Goal: Task Accomplishment & Management: Manage account settings

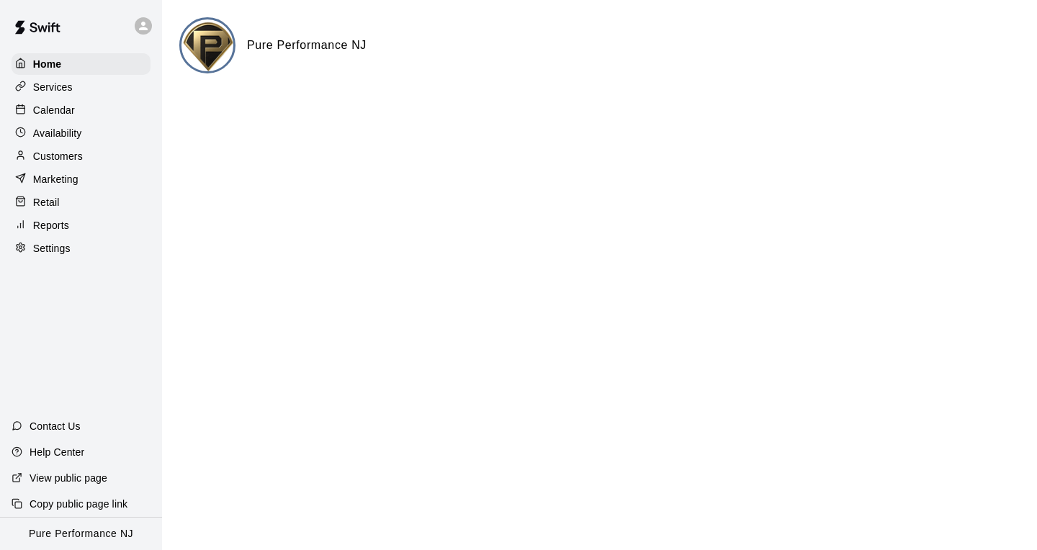
click at [61, 161] on p "Customers" at bounding box center [58, 156] width 50 height 14
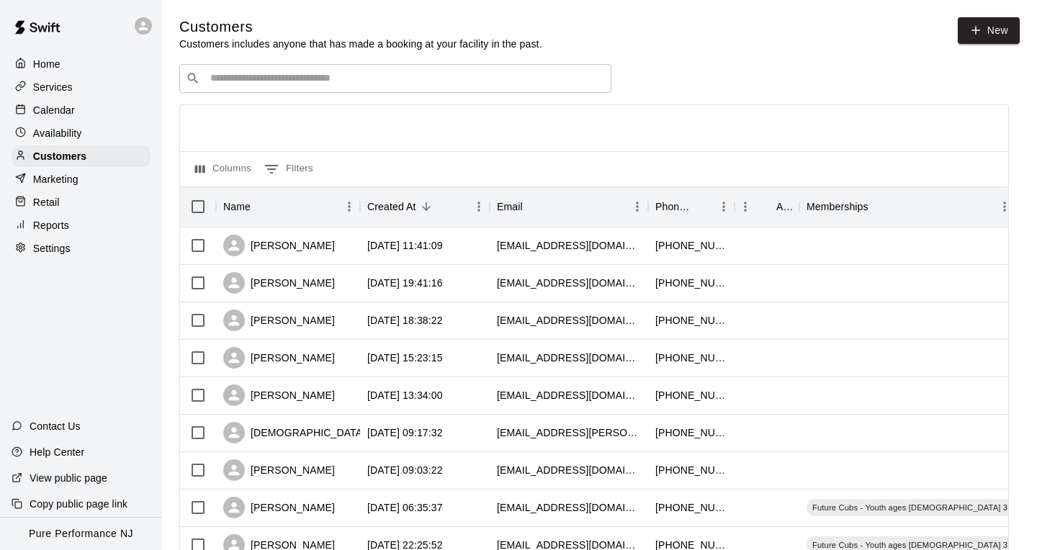
click at [76, 111] on div "Calendar" at bounding box center [81, 110] width 139 height 22
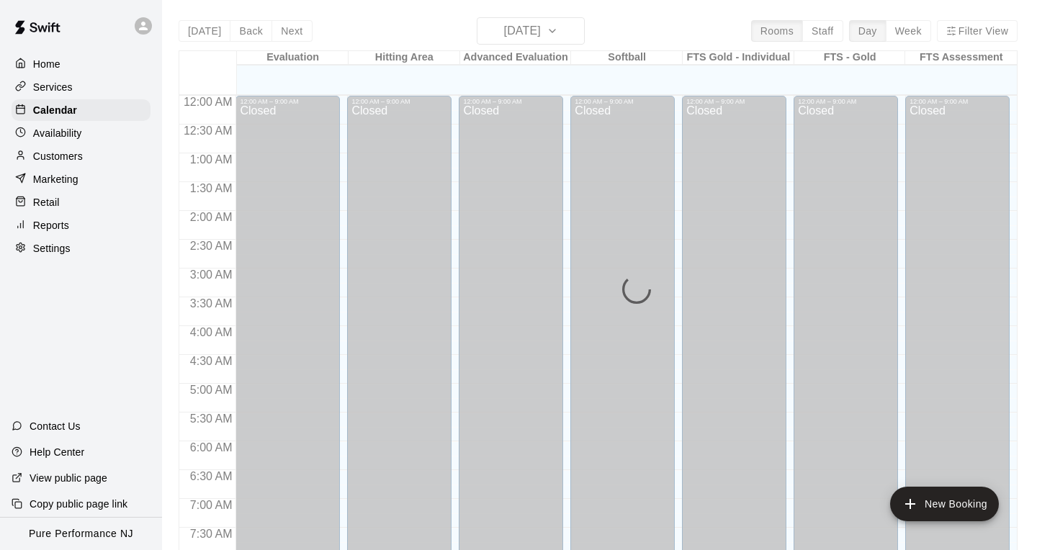
scroll to position [869, 0]
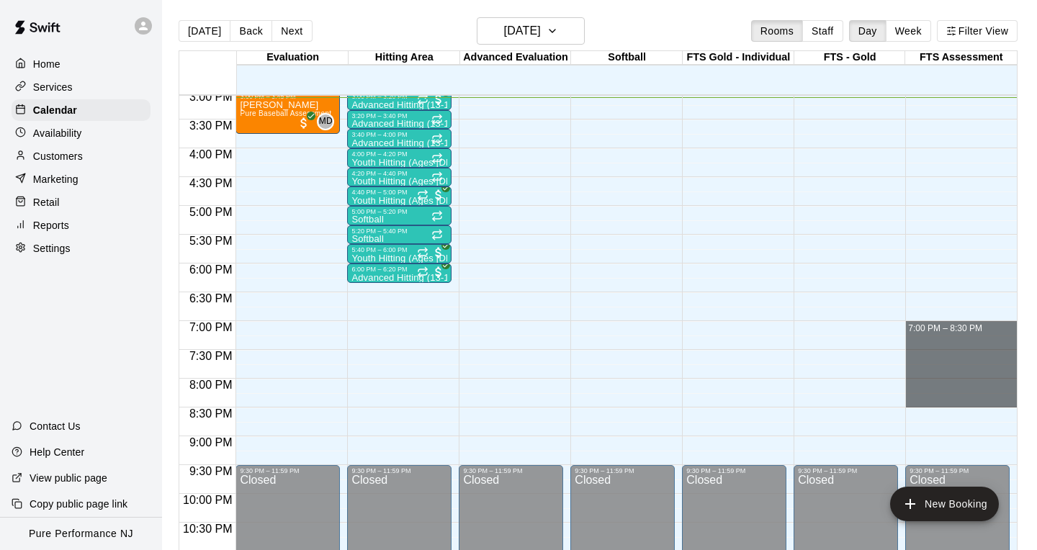
drag, startPoint x: 1013, startPoint y: 406, endPoint x: 1018, endPoint y: 319, distance: 87.3
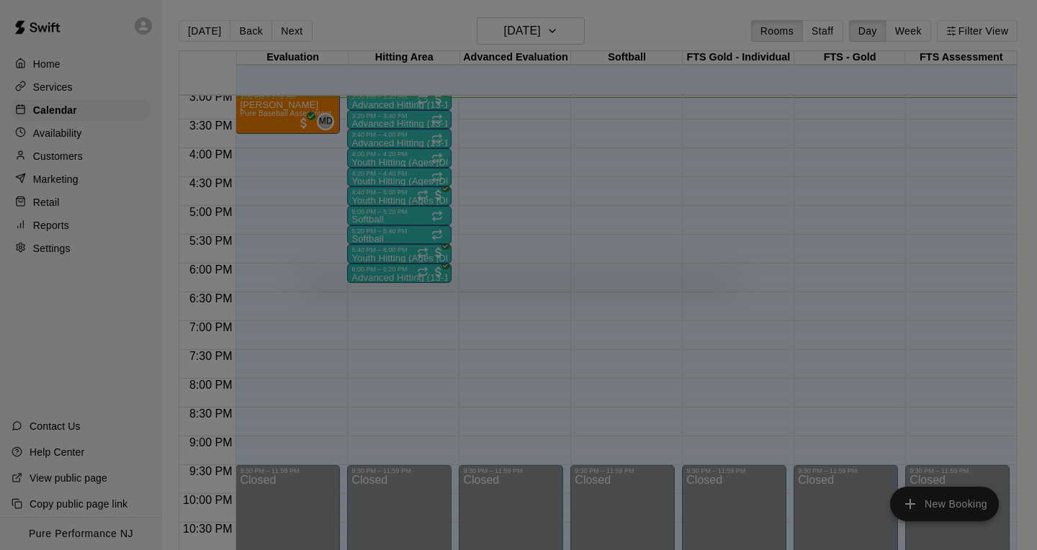
click at [1029, 296] on div at bounding box center [518, 275] width 1037 height 550
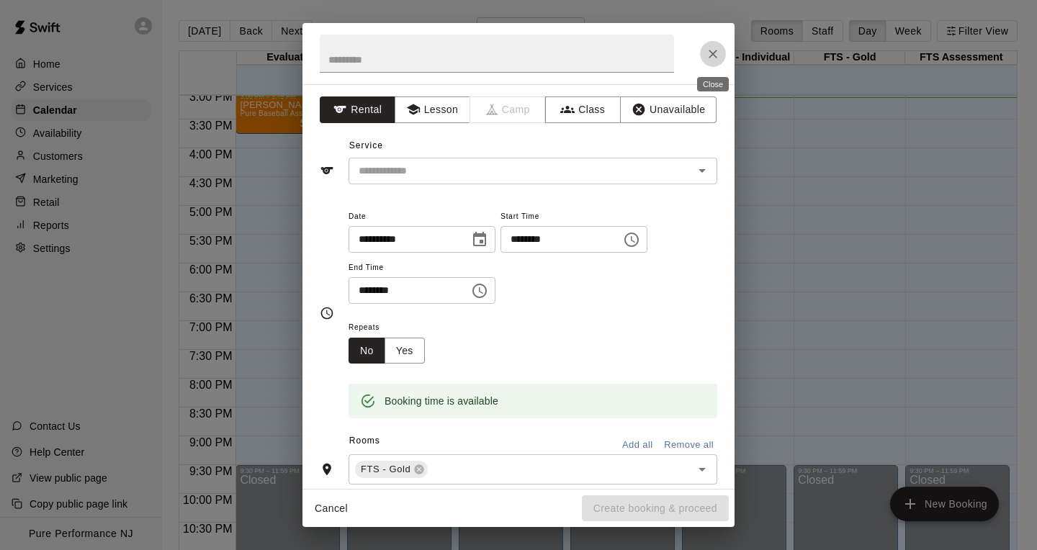
click at [716, 55] on icon "Close" at bounding box center [713, 54] width 14 height 14
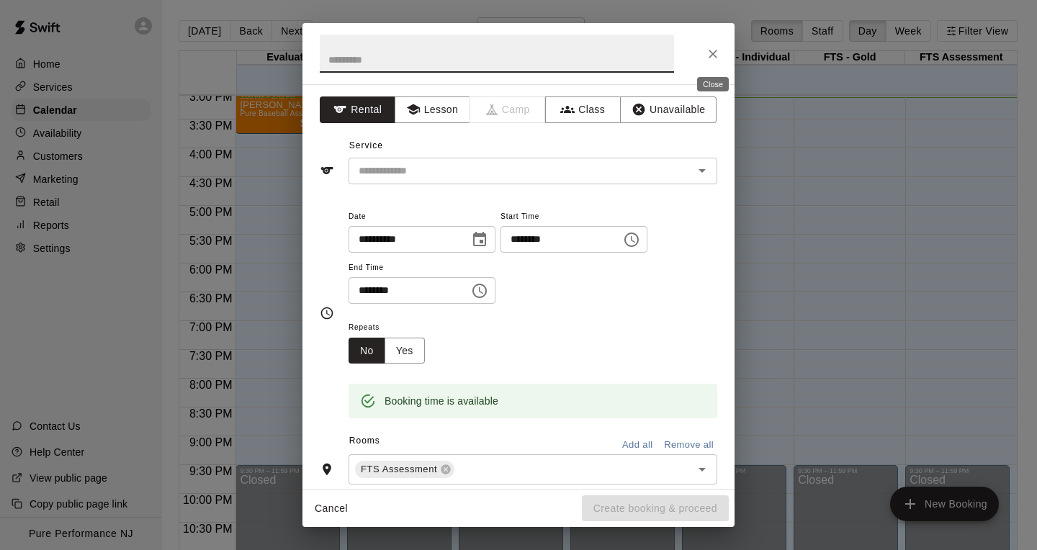
click at [709, 50] on icon "Close" at bounding box center [713, 54] width 14 height 14
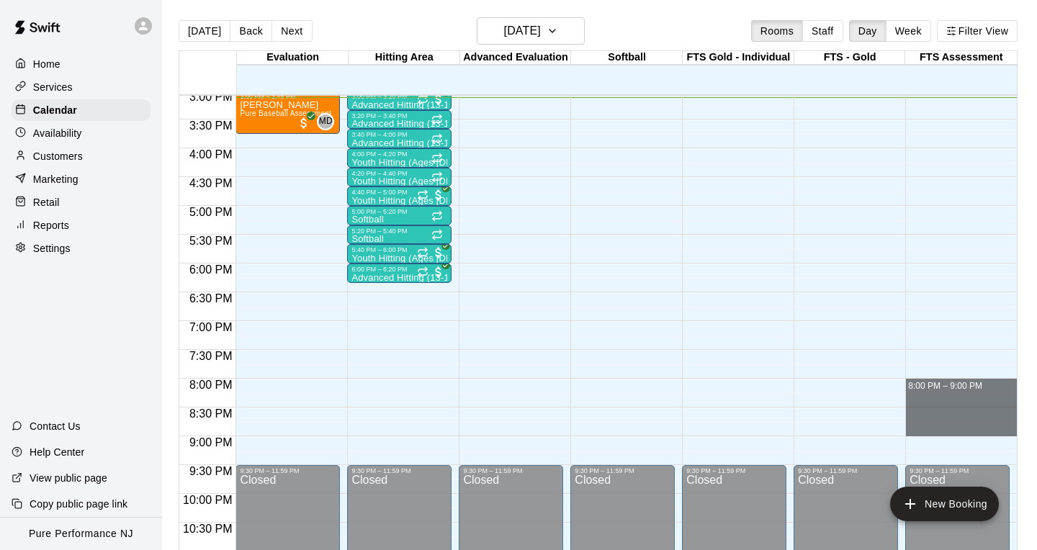
drag, startPoint x: 1015, startPoint y: 427, endPoint x: 1011, endPoint y: 385, distance: 42.7
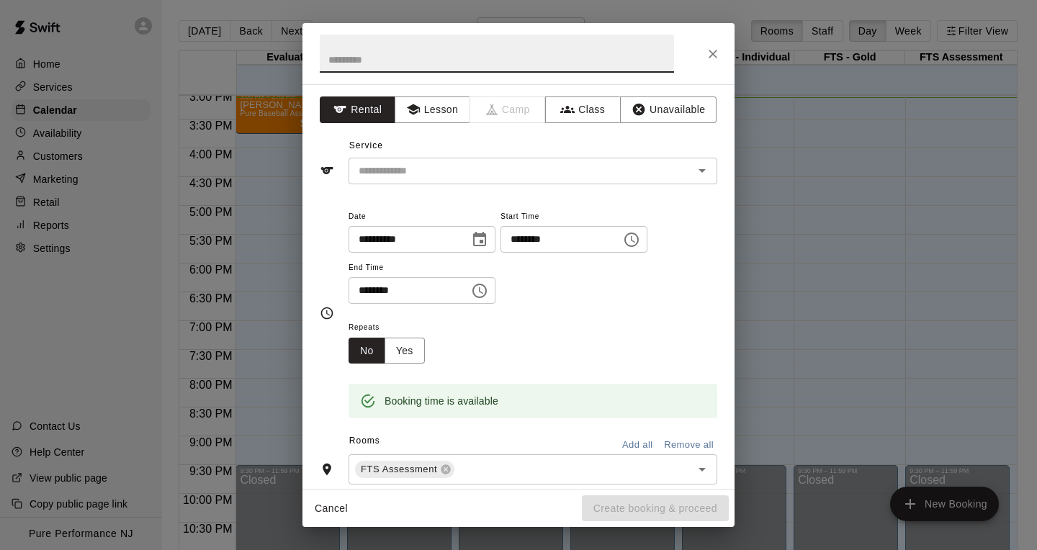
click at [706, 52] on icon "Close" at bounding box center [713, 54] width 14 height 14
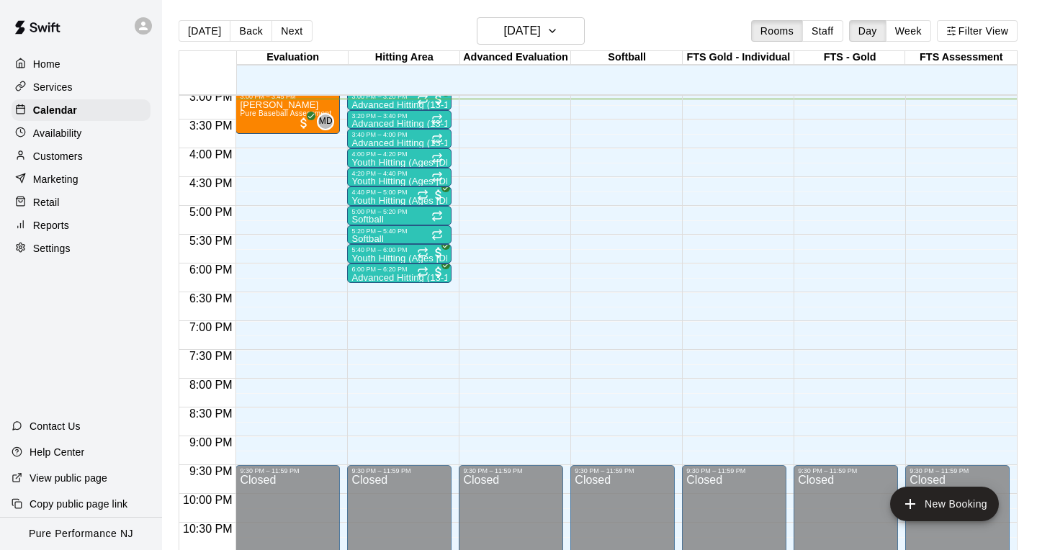
click at [78, 85] on div "Services" at bounding box center [81, 87] width 139 height 22
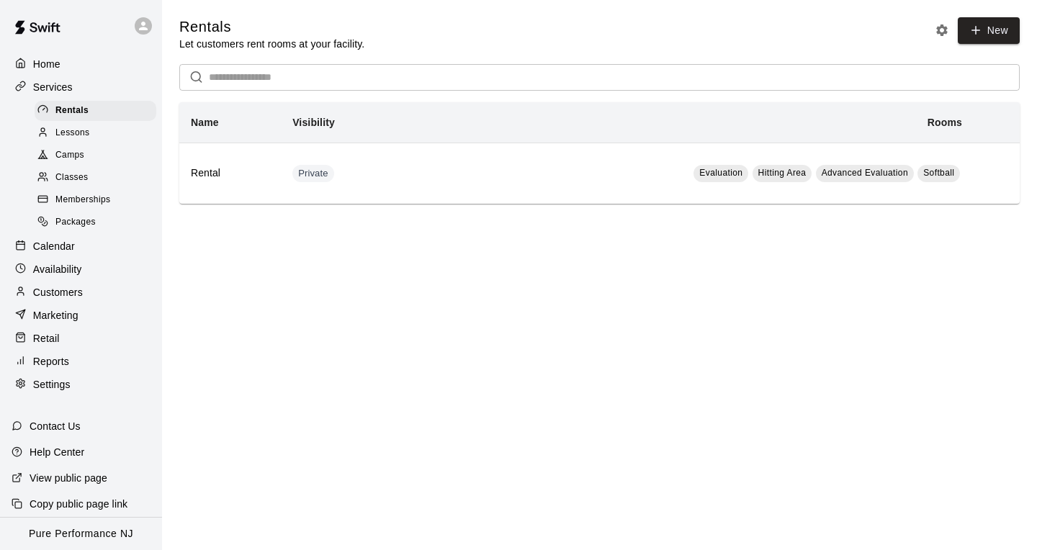
click at [79, 286] on p "Customers" at bounding box center [58, 292] width 50 height 14
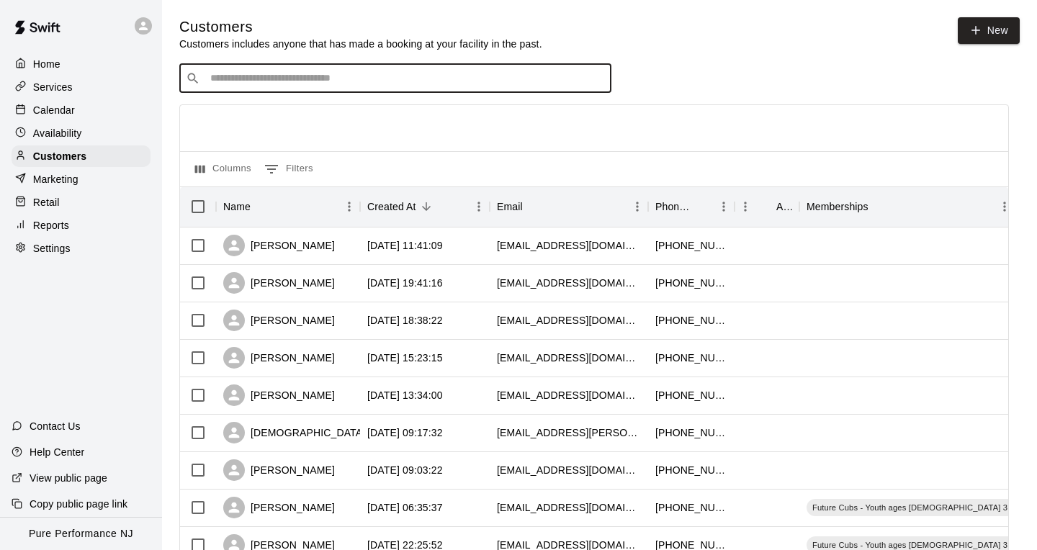
click at [333, 82] on input "Search customers by name or email" at bounding box center [405, 78] width 399 height 14
type input "*"
type input "*****"
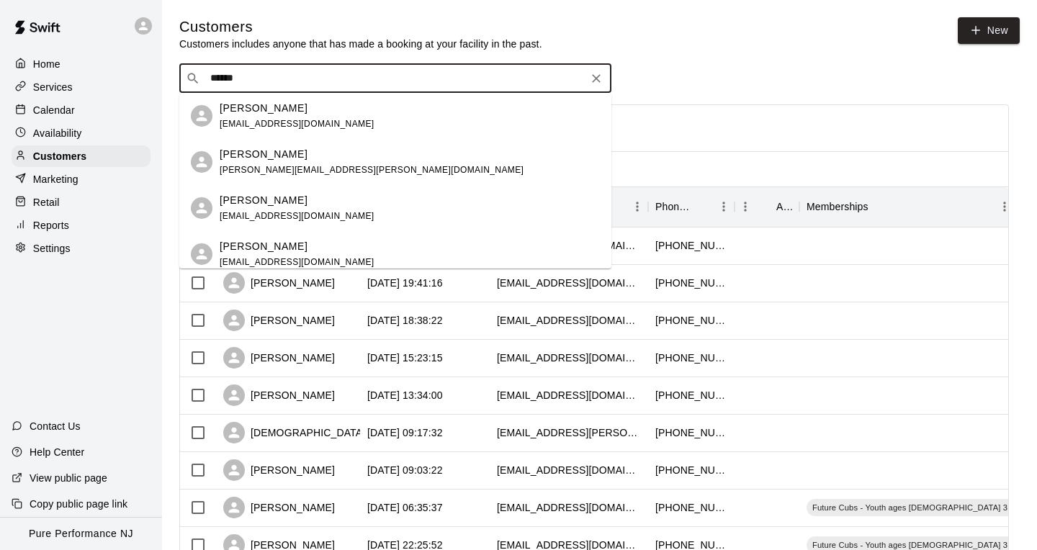
click at [351, 122] on div "[PERSON_NAME] [EMAIL_ADDRESS][DOMAIN_NAME]" at bounding box center [410, 116] width 380 height 31
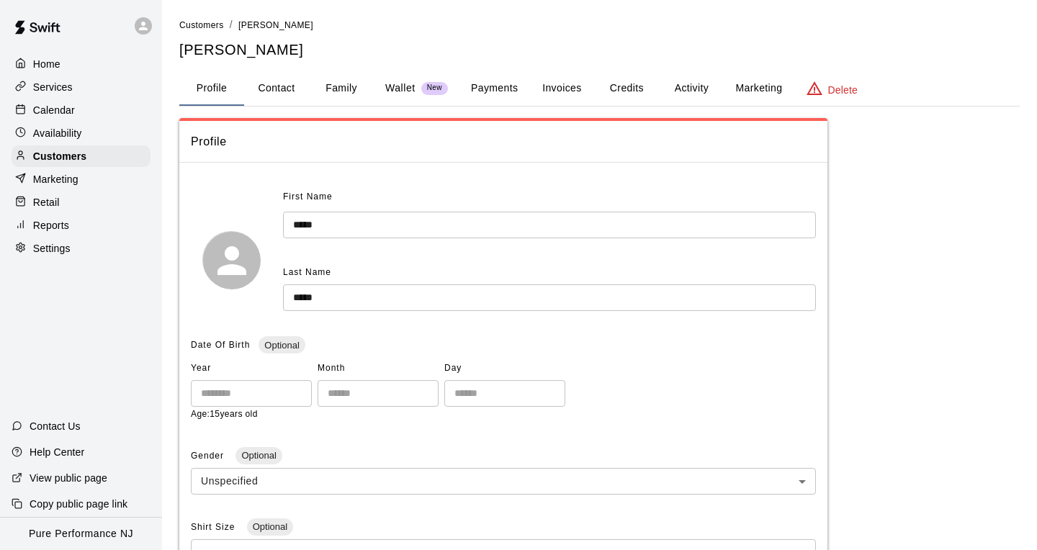
click at [279, 97] on button "Contact" at bounding box center [276, 88] width 65 height 35
select select "**"
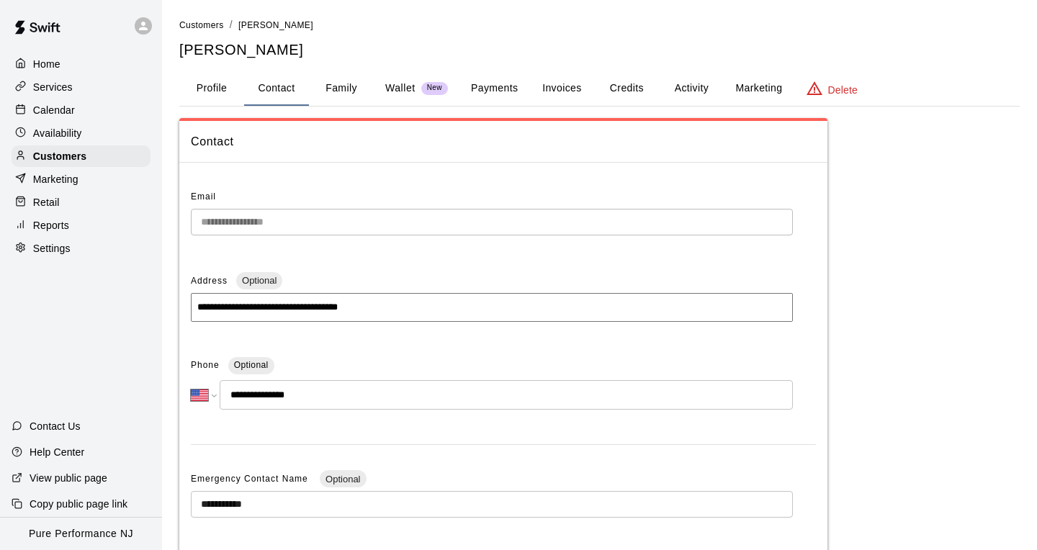
click at [366, 434] on div "**********" at bounding box center [503, 456] width 625 height 541
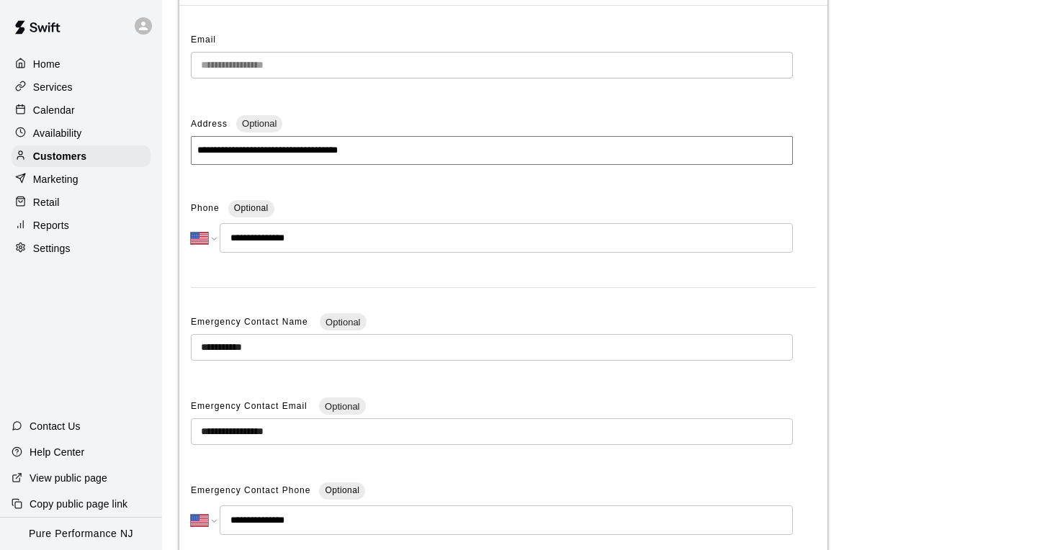
scroll to position [173, 0]
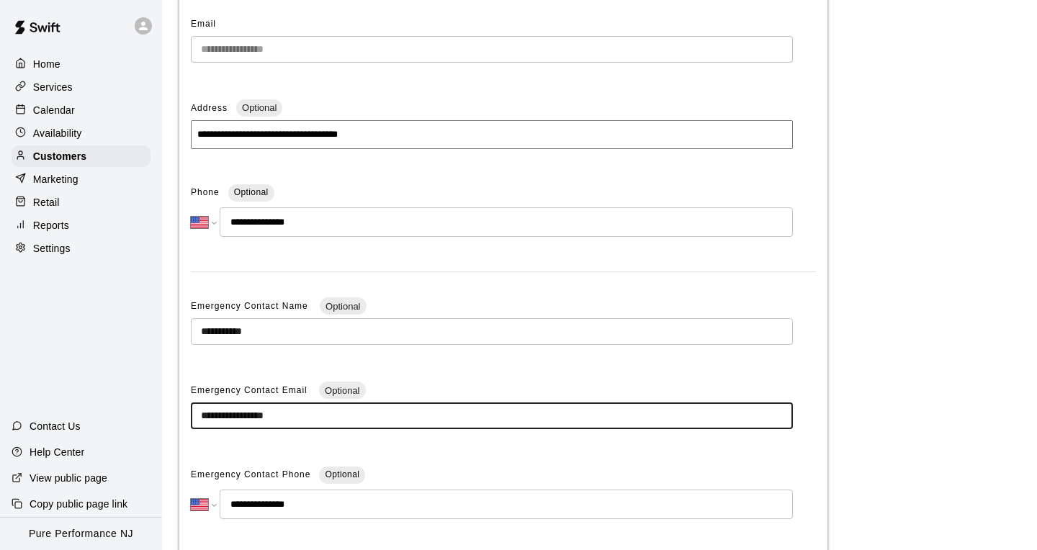
drag, startPoint x: 339, startPoint y: 413, endPoint x: 219, endPoint y: 406, distance: 119.8
click at [219, 406] on input "**********" at bounding box center [492, 416] width 602 height 27
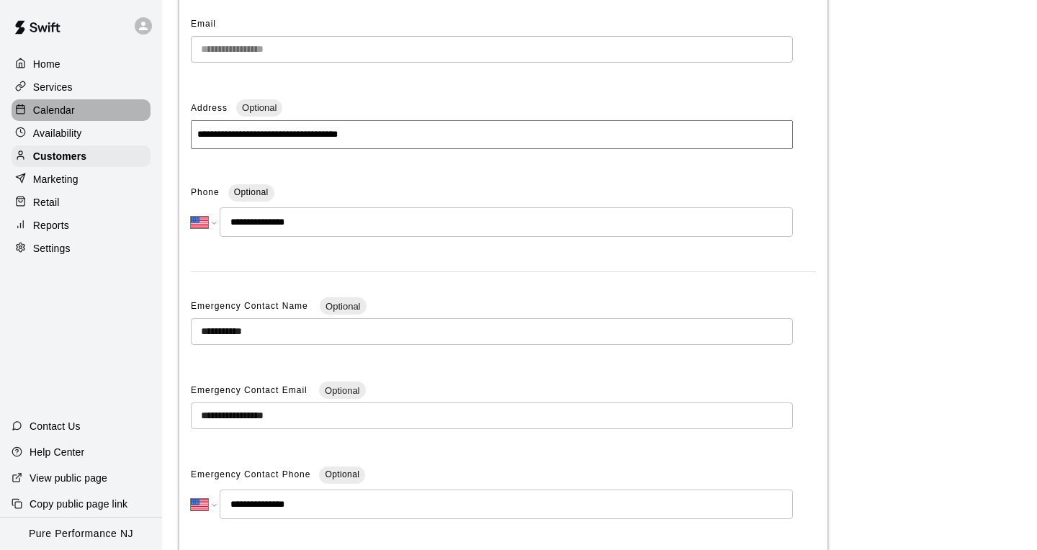
click at [78, 104] on div "Calendar" at bounding box center [81, 110] width 139 height 22
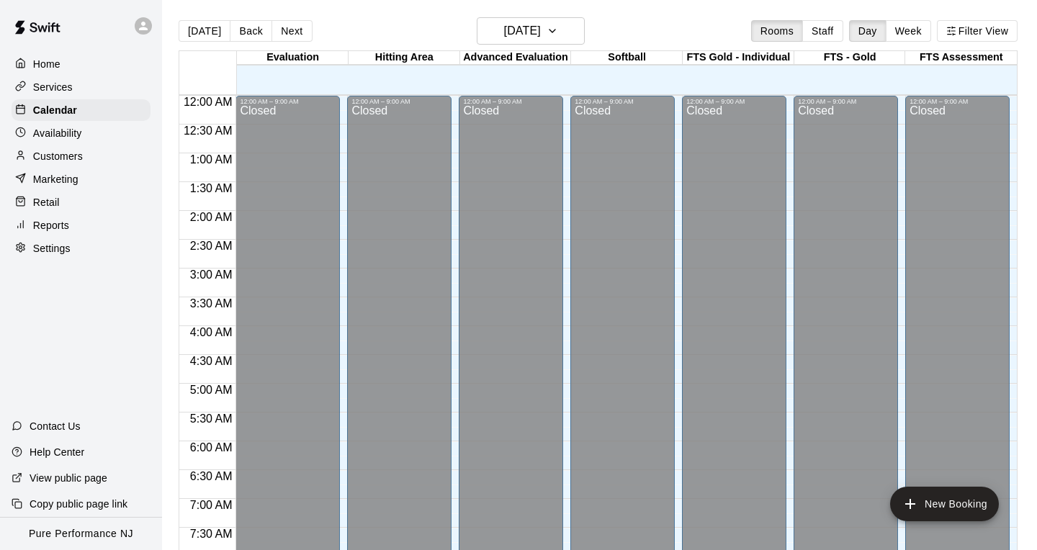
scroll to position [869, 0]
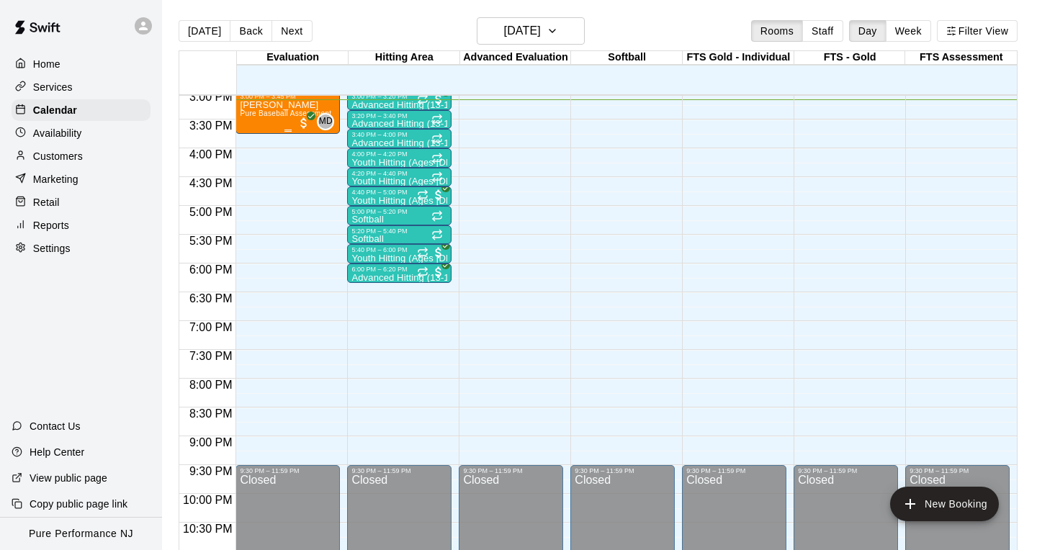
click at [279, 122] on div "[PERSON_NAME] Pure Baseball Assessment" at bounding box center [285, 375] width 91 height 550
click at [254, 153] on img "edit" at bounding box center [255, 150] width 17 height 17
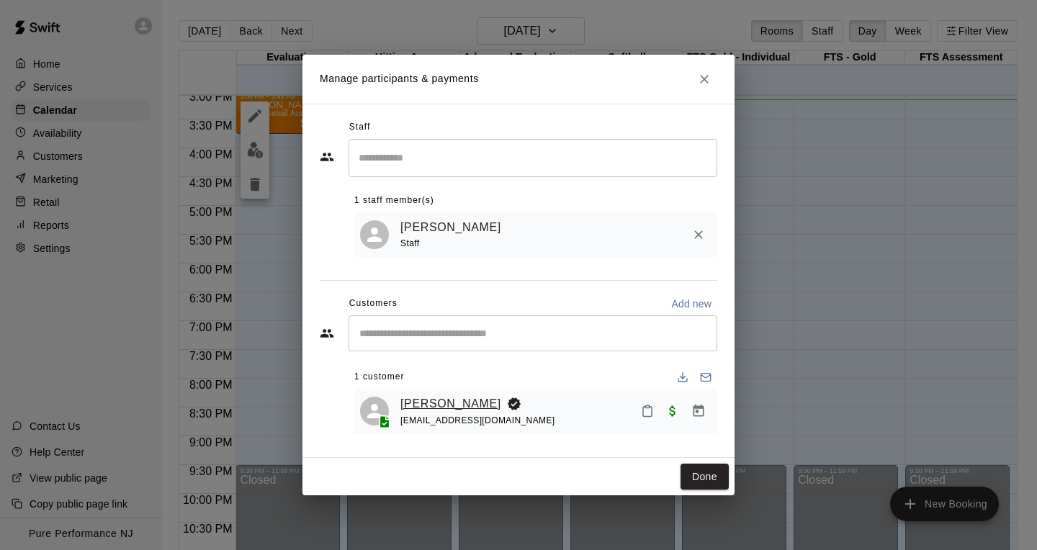
click at [463, 403] on link "[PERSON_NAME]" at bounding box center [450, 404] width 101 height 19
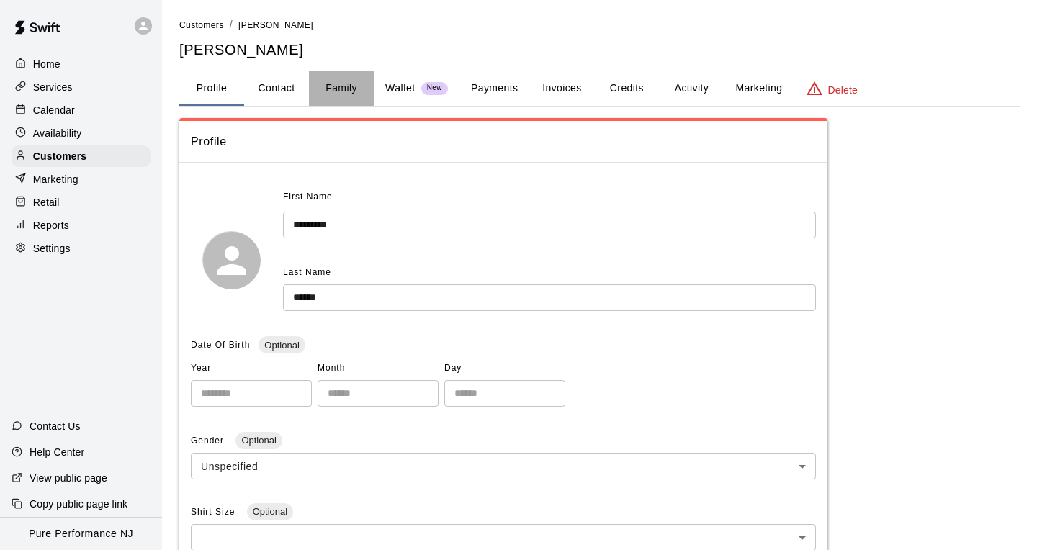
click at [334, 96] on button "Family" at bounding box center [341, 88] width 65 height 35
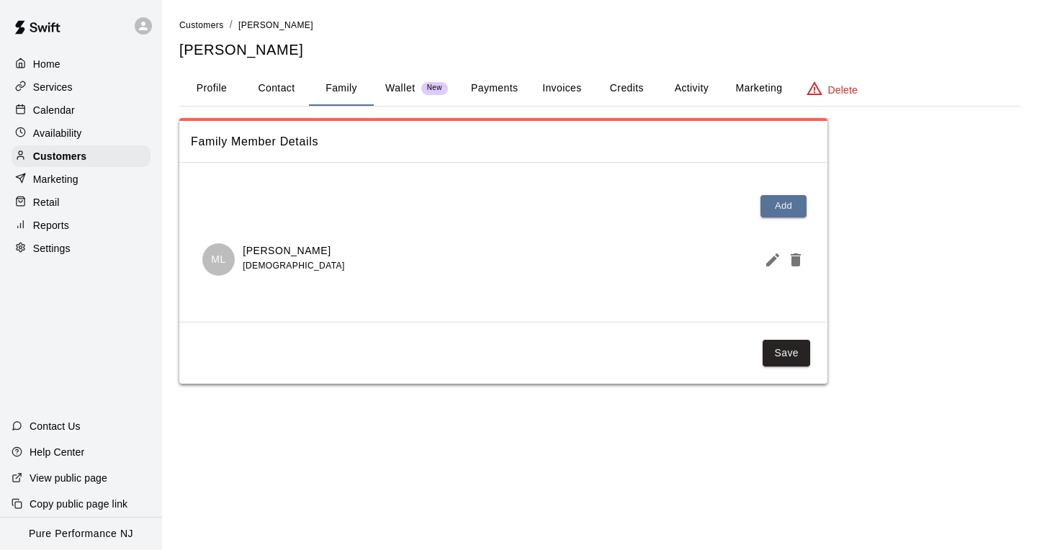
click at [276, 91] on button "Contact" at bounding box center [276, 88] width 65 height 35
select select "**"
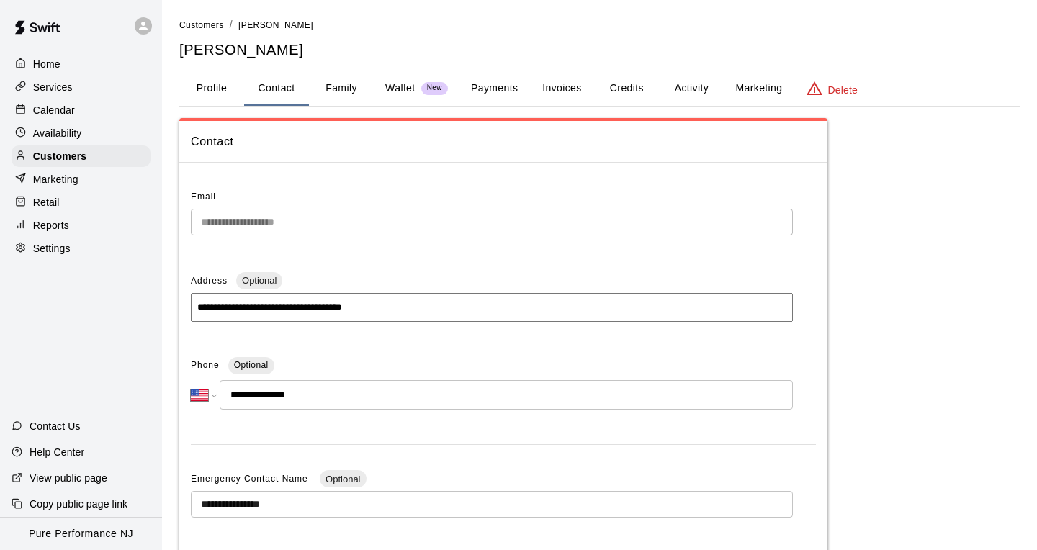
click at [350, 453] on div "**********" at bounding box center [503, 456] width 625 height 541
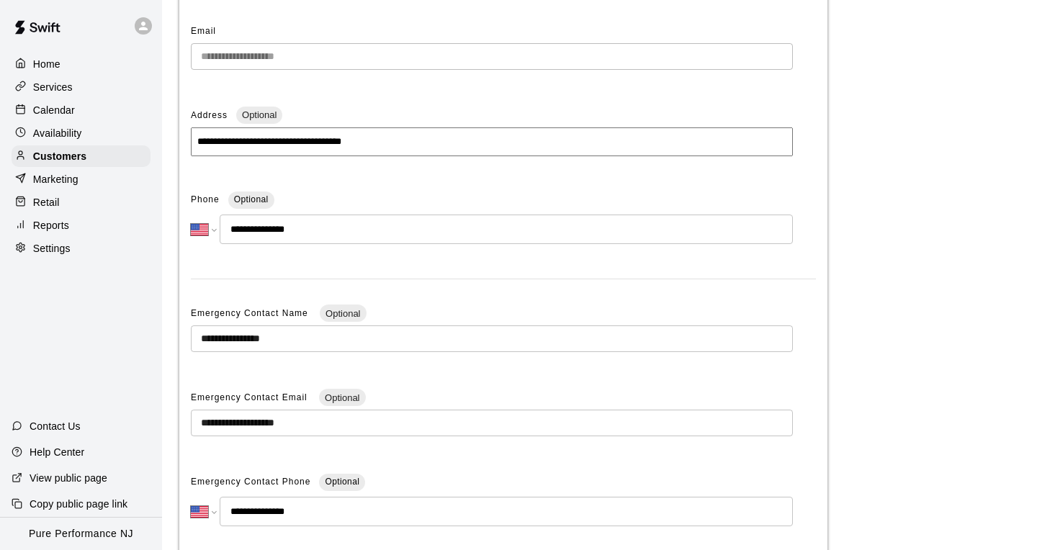
scroll to position [173, 0]
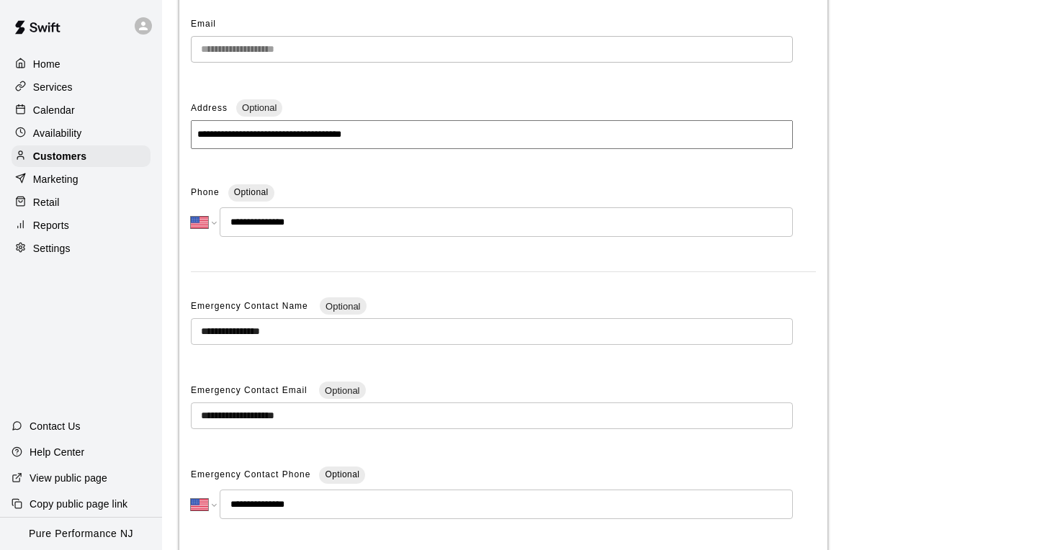
click at [321, 413] on input "**********" at bounding box center [492, 416] width 602 height 27
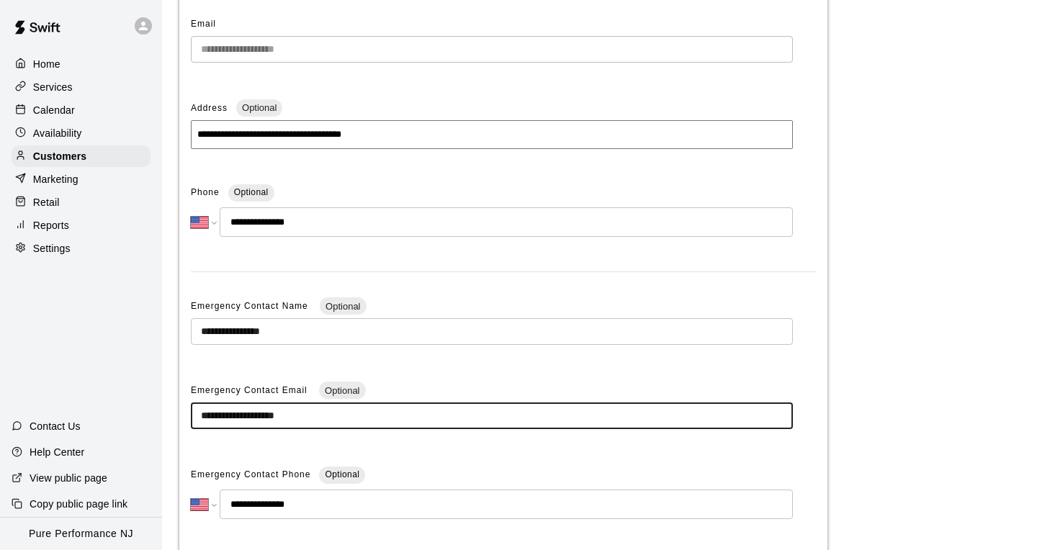
click at [321, 413] on input "**********" at bounding box center [492, 416] width 602 height 27
click at [63, 157] on p "Customers" at bounding box center [59, 156] width 53 height 14
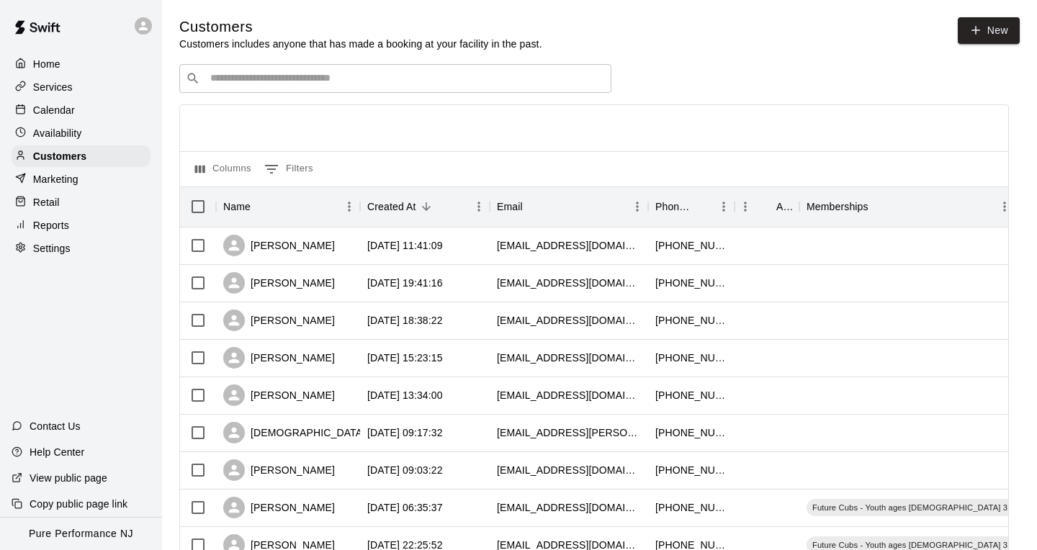
click at [63, 96] on div "Services" at bounding box center [81, 87] width 139 height 22
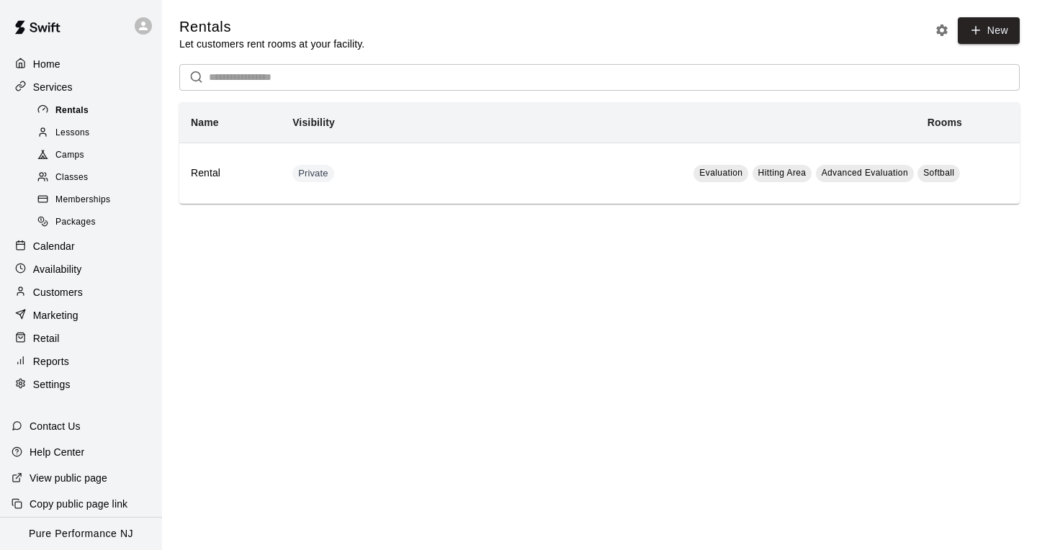
click at [71, 118] on div "Rentals" at bounding box center [96, 111] width 122 height 20
click at [83, 288] on div "Customers" at bounding box center [81, 293] width 139 height 22
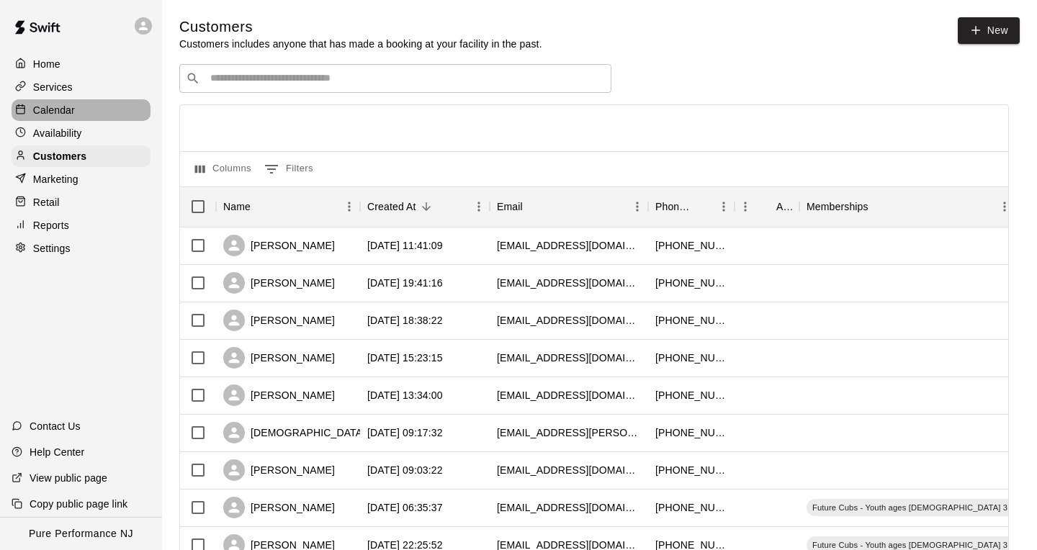
click at [65, 106] on p "Calendar" at bounding box center [54, 110] width 42 height 14
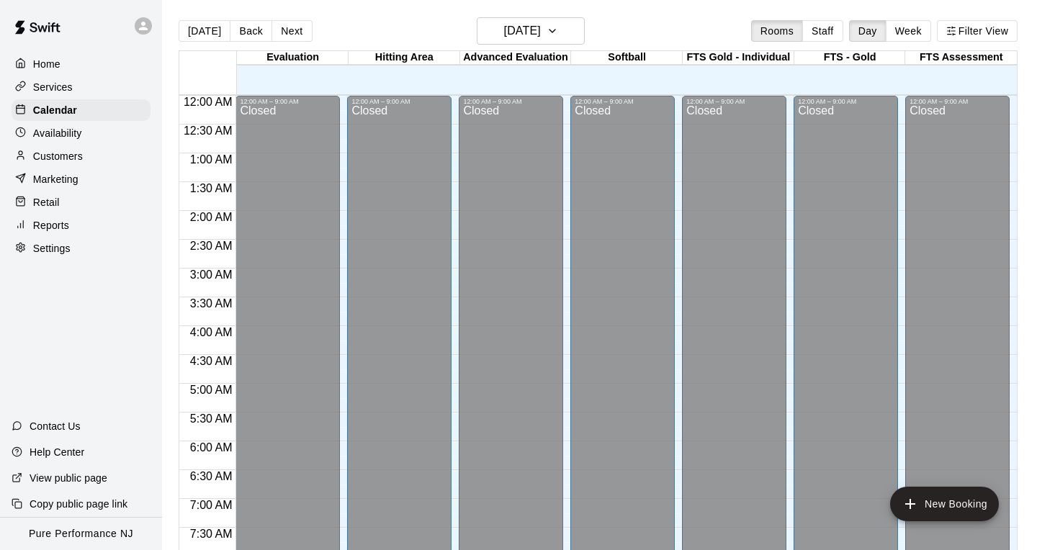
scroll to position [869, 0]
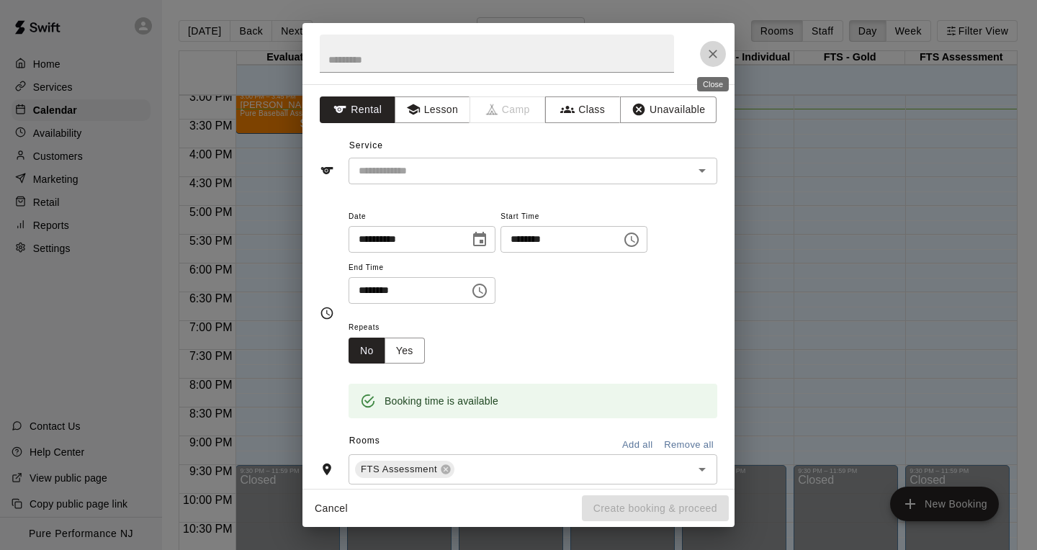
click at [715, 53] on icon "Close" at bounding box center [713, 54] width 14 height 14
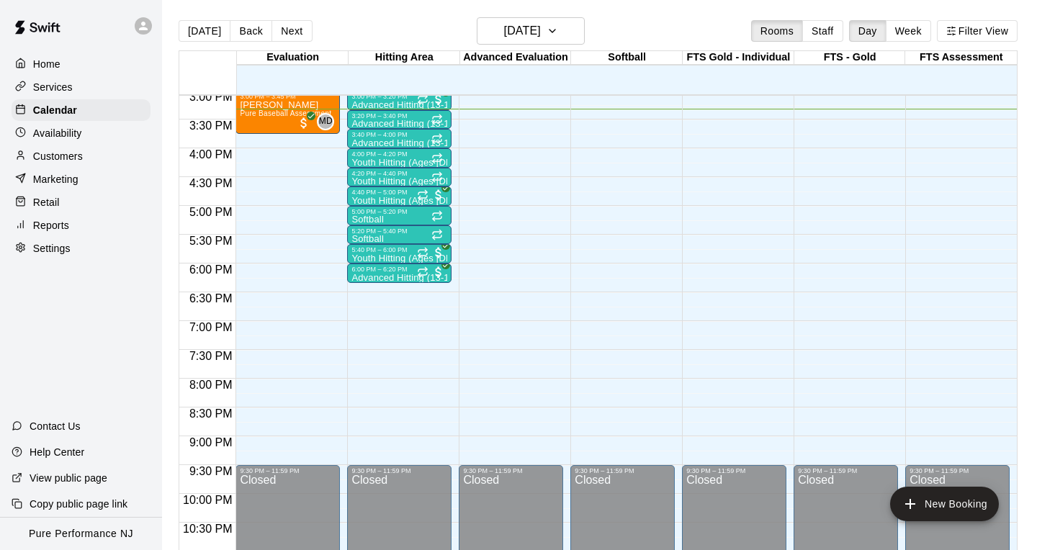
click at [199, 203] on div at bounding box center [207, 202] width 56 height 8
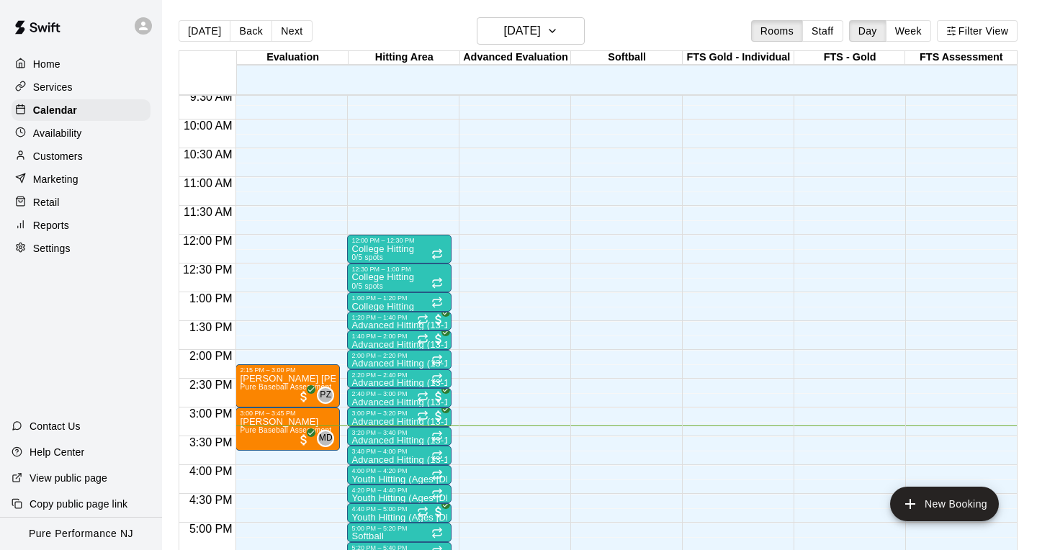
scroll to position [581, 0]
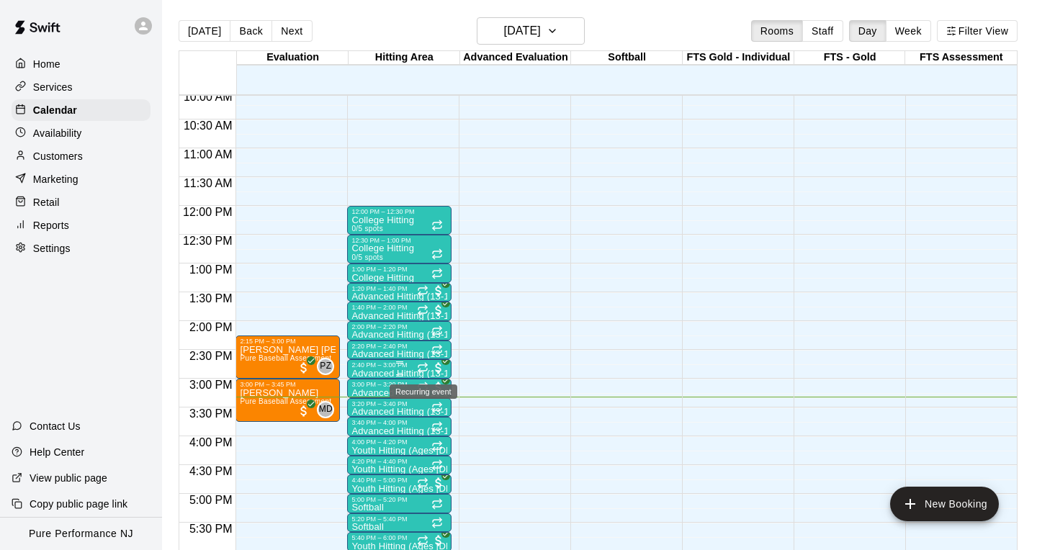
click at [419, 372] on icon "Recurring event" at bounding box center [419, 371] width 2 height 4
click at [104, 315] on div at bounding box center [518, 275] width 1037 height 550
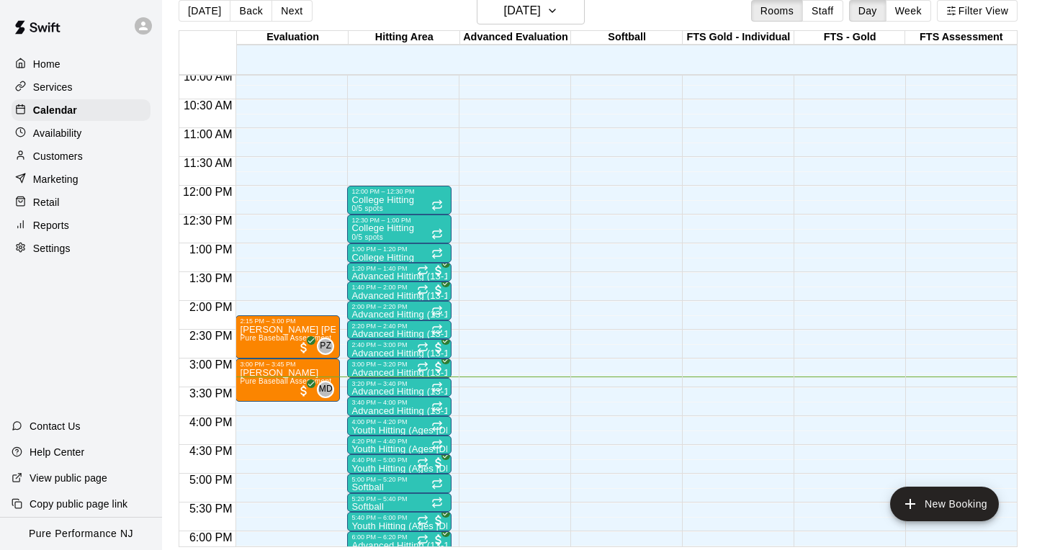
scroll to position [23, 0]
